Goal: Check status: Check status

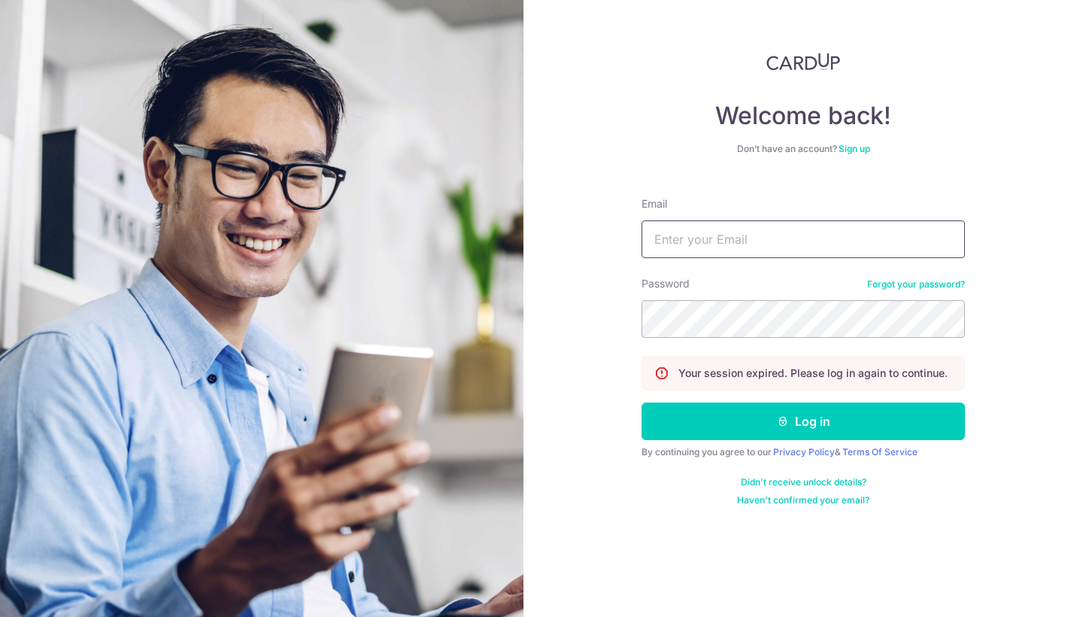
type input "[EMAIL_ADDRESS][PERSON_NAME][DOMAIN_NAME]"
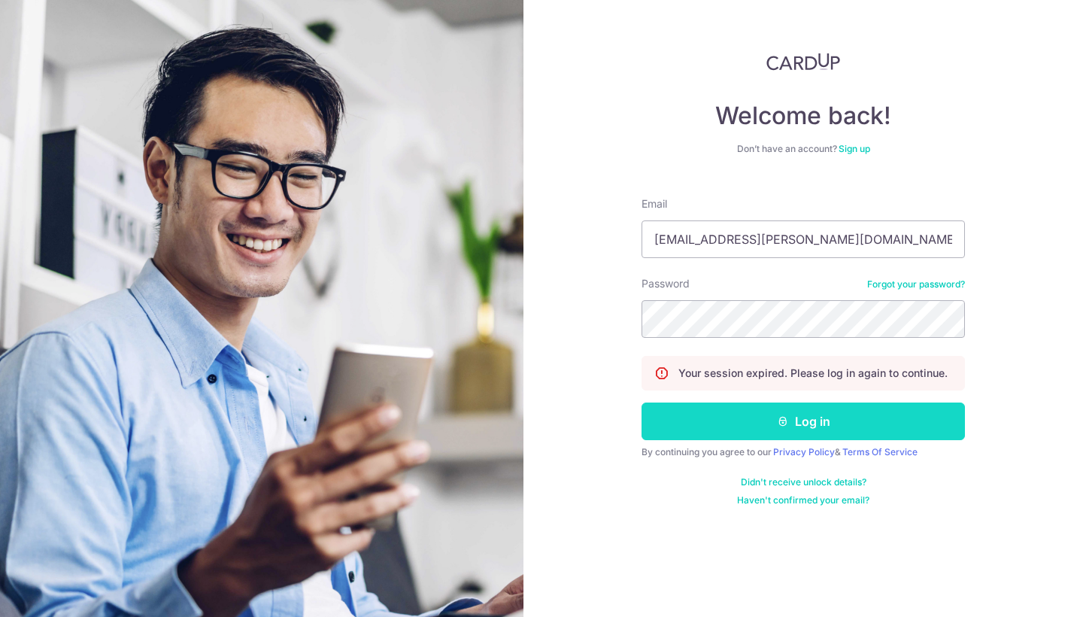
click at [762, 422] on button "Log in" at bounding box center [802, 421] width 323 height 38
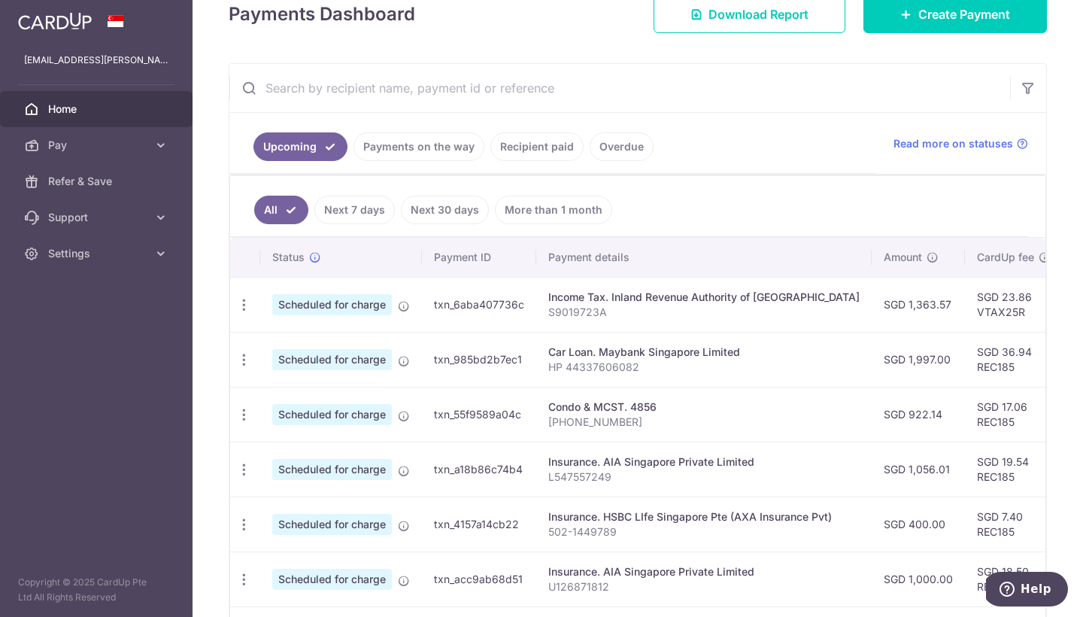
click at [315, 147] on link "Upcoming" at bounding box center [300, 146] width 94 height 29
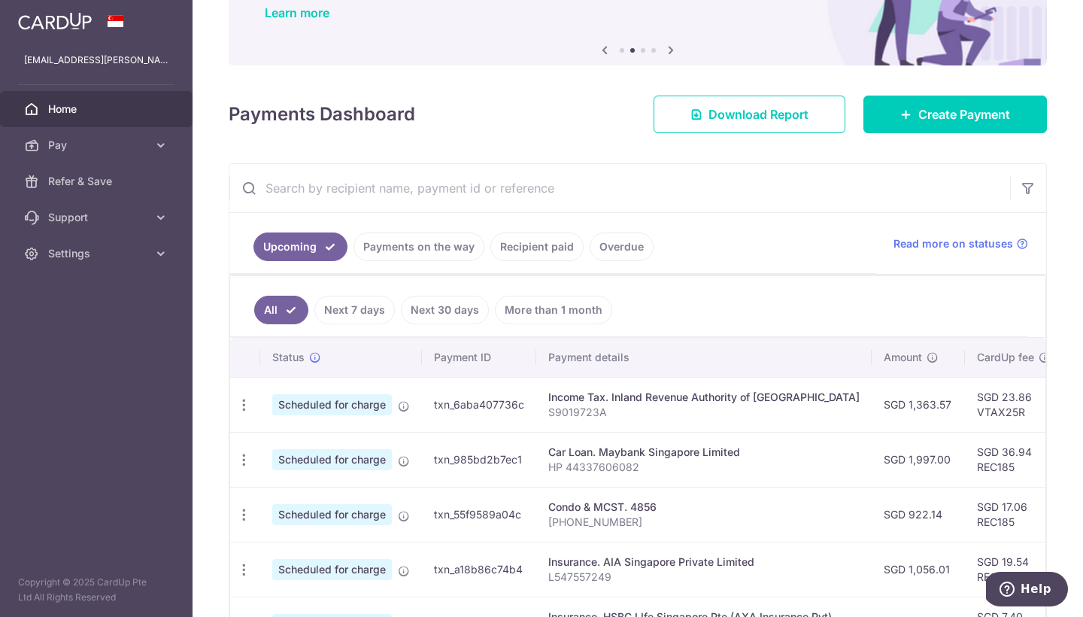
scroll to position [126, 0]
click at [418, 253] on link "Payments on the way" at bounding box center [418, 247] width 131 height 29
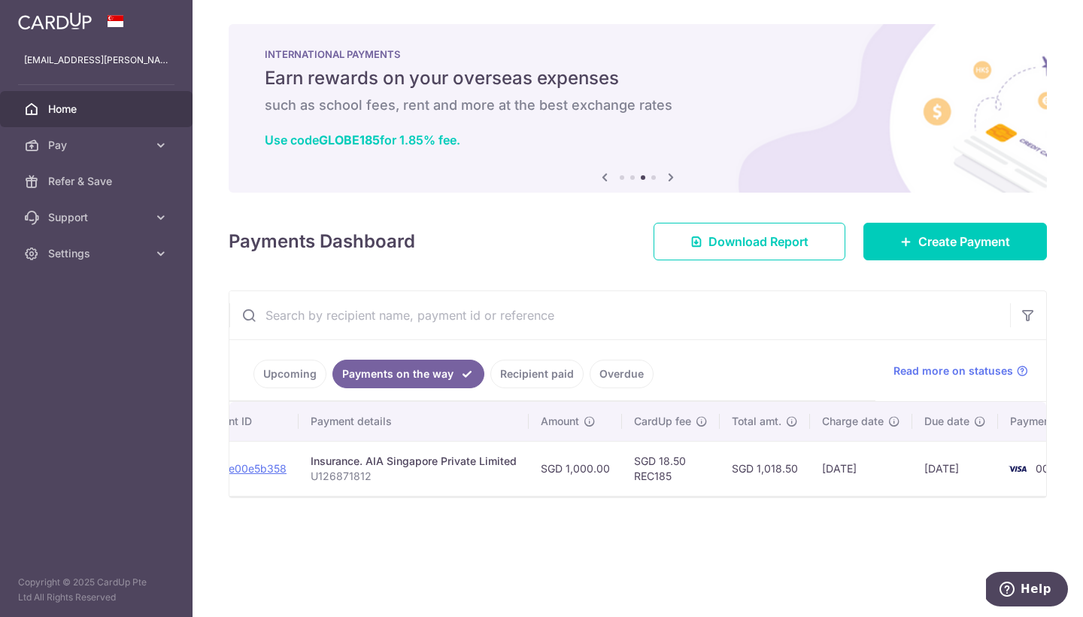
scroll to position [0, 209]
click at [538, 370] on link "Recipient paid" at bounding box center [536, 373] width 93 height 29
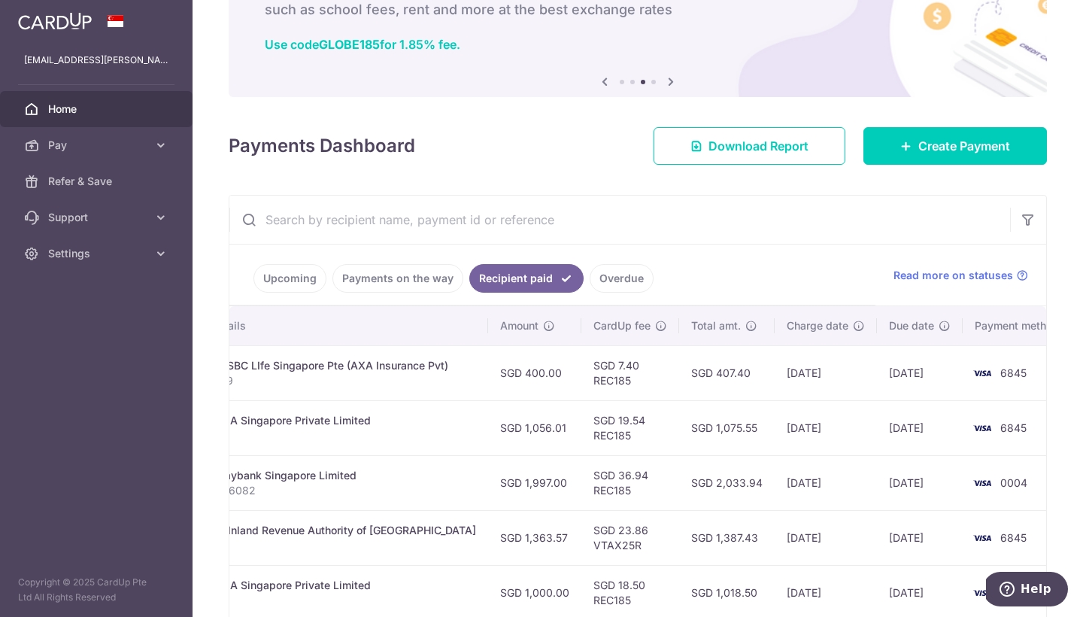
scroll to position [0, 345]
click at [376, 278] on link "Payments on the way" at bounding box center [397, 278] width 131 height 29
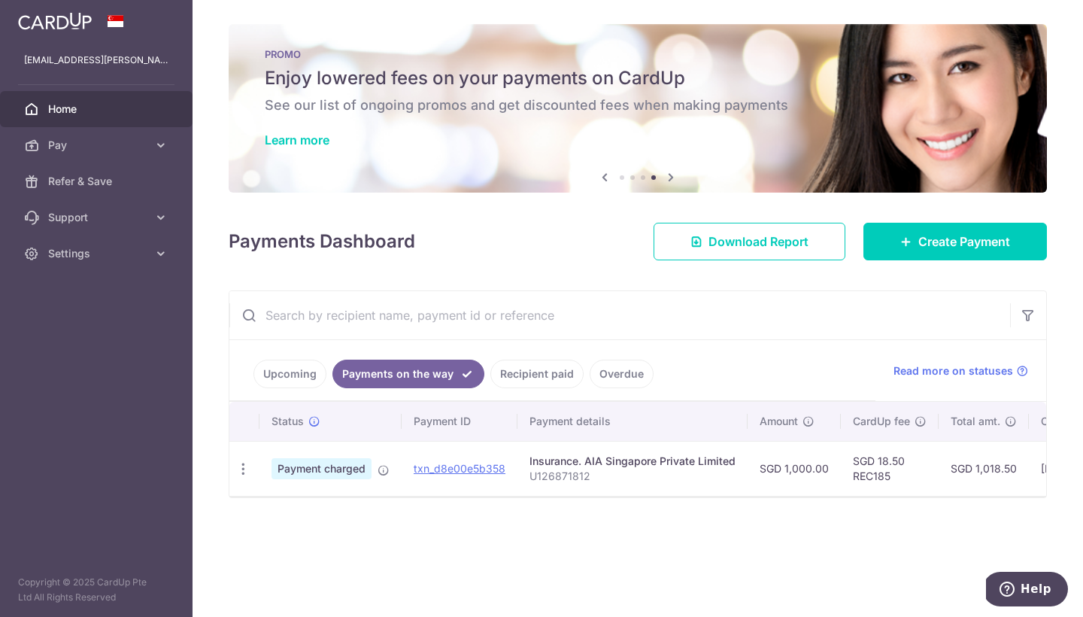
scroll to position [0, 0]
click at [308, 374] on link "Upcoming" at bounding box center [289, 373] width 73 height 29
